Goal: Task Accomplishment & Management: Manage account settings

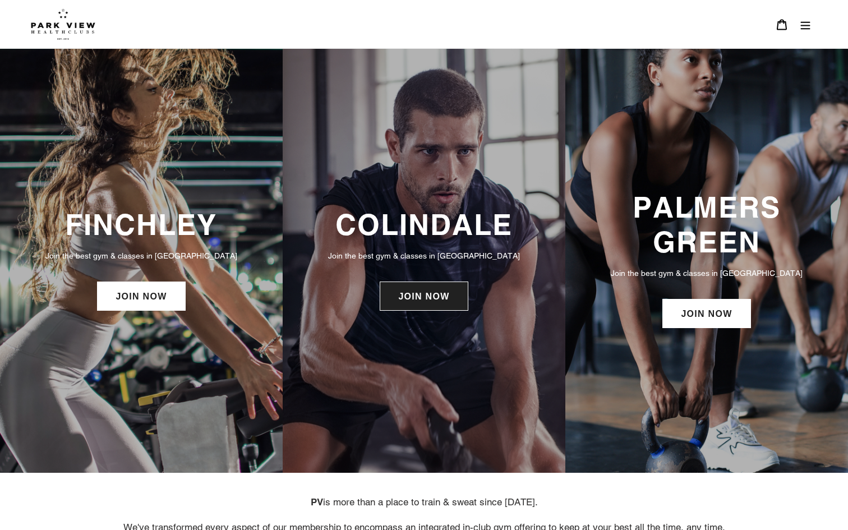
click at [459, 304] on link "JOIN NOW" at bounding box center [424, 296] width 88 height 29
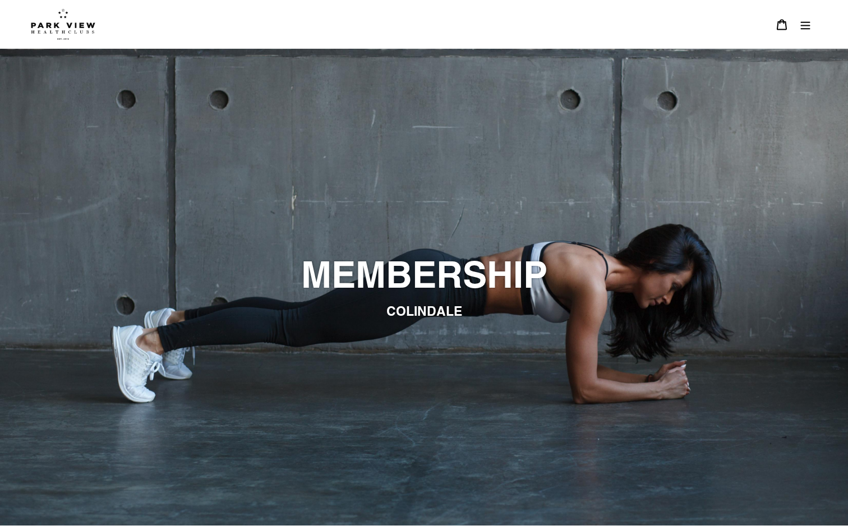
click at [826, 8] on header "BOOK A CLASS BOOK A CLASS FINCHLEY BOOK A CLASS COLINDALE BOOK A CLASS PALMERS …" at bounding box center [424, 24] width 848 height 49
click at [807, 29] on icon "Menu" at bounding box center [806, 25] width 10 height 8
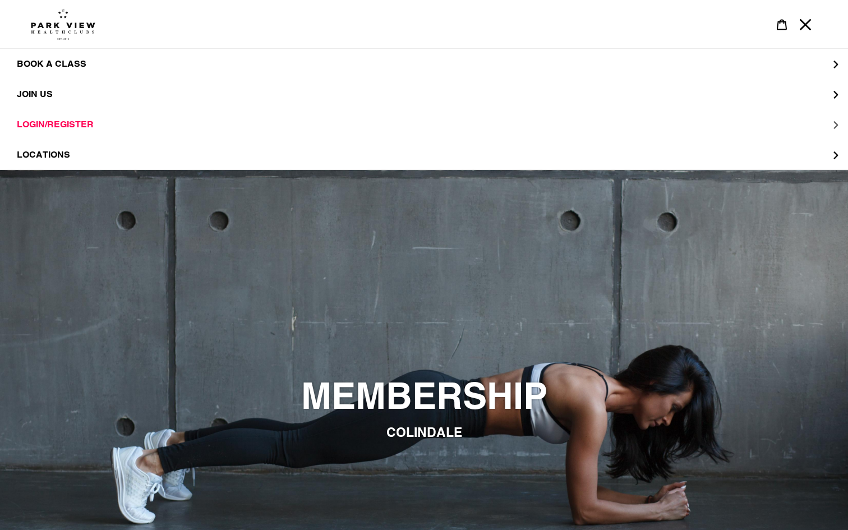
click at [50, 130] on span "LOGIN/REGISTER" at bounding box center [55, 124] width 77 height 11
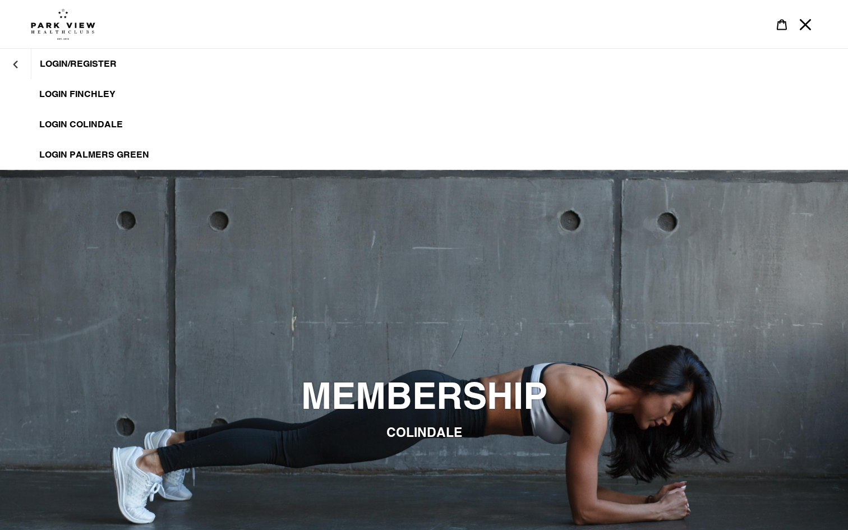
click at [96, 119] on span "LOGIN COLINDALE" at bounding box center [81, 124] width 84 height 11
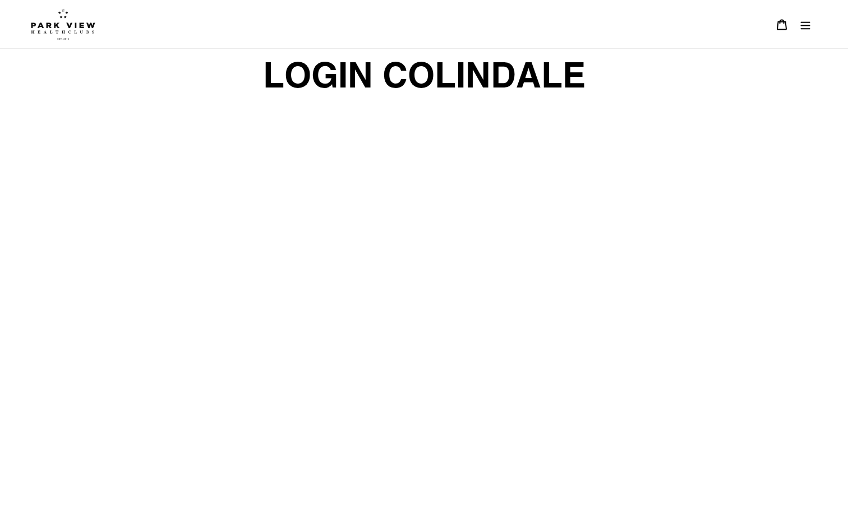
click at [803, 24] on icon "Menu" at bounding box center [805, 24] width 11 height 11
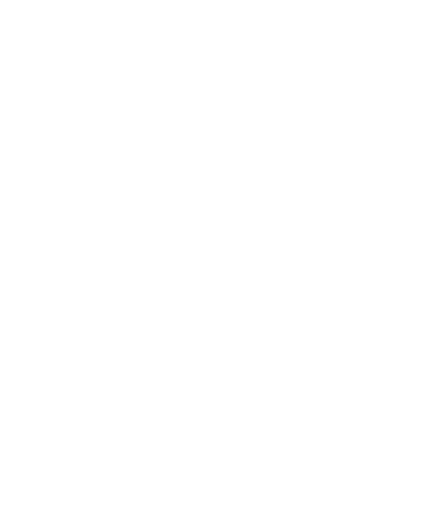
scroll to position [277, 0]
